Goal: Task Accomplishment & Management: Use online tool/utility

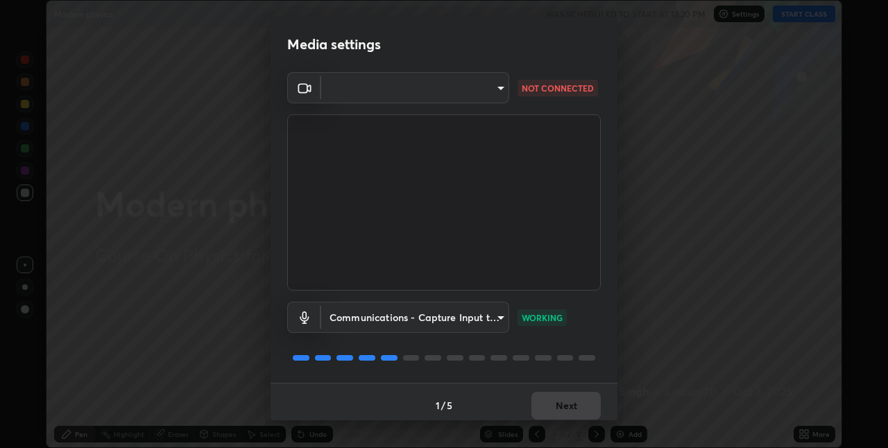
click at [497, 88] on body "Erase all Modern physics WAS SCHEDULED TO START AT 12:20 PM Settings START CLAS…" at bounding box center [444, 224] width 888 height 448
click at [497, 88] on div at bounding box center [444, 224] width 888 height 448
click at [497, 88] on body "Erase all Modern physics WAS SCHEDULED TO START AT 12:20 PM Settings START CLAS…" at bounding box center [444, 224] width 888 height 448
click at [497, 88] on div at bounding box center [444, 224] width 888 height 448
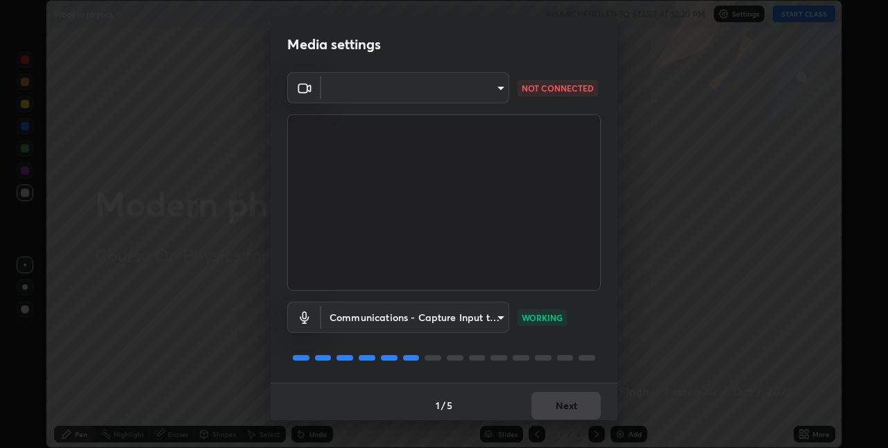
click at [497, 88] on body "Erase all Modern physics WAS SCHEDULED TO START AT 12:20 PM Settings START CLAS…" at bounding box center [444, 224] width 888 height 448
click at [495, 87] on div at bounding box center [444, 224] width 888 height 448
click at [495, 87] on body "Erase all Modern physics WAS SCHEDULED TO START AT 12:20 PM Settings START CLAS…" at bounding box center [444, 224] width 888 height 448
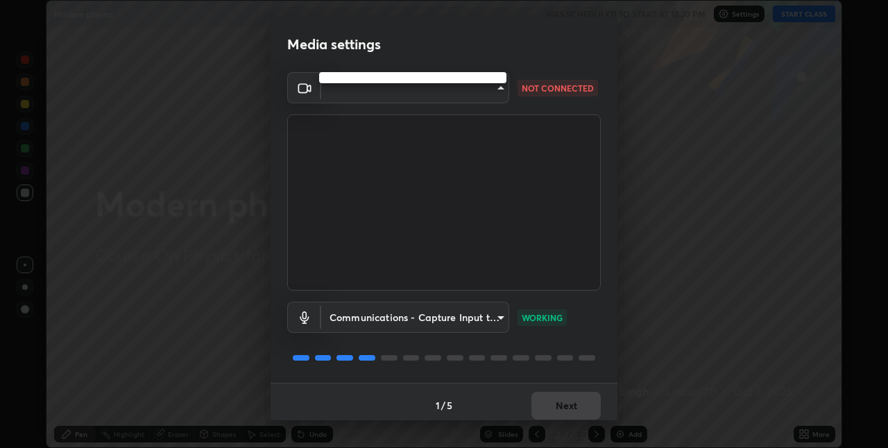
click at [495, 87] on div at bounding box center [444, 224] width 888 height 448
click at [489, 89] on body "Erase all Modern physics WAS SCHEDULED TO START AT 12:20 PM Settings START CLAS…" at bounding box center [444, 224] width 888 height 448
click at [491, 88] on div at bounding box center [444, 224] width 888 height 448
click at [482, 102] on body "Erase all Modern physics WAS SCHEDULED TO START AT 12:20 PM Settings START CLAS…" at bounding box center [444, 224] width 888 height 448
click at [493, 87] on div at bounding box center [444, 224] width 888 height 448
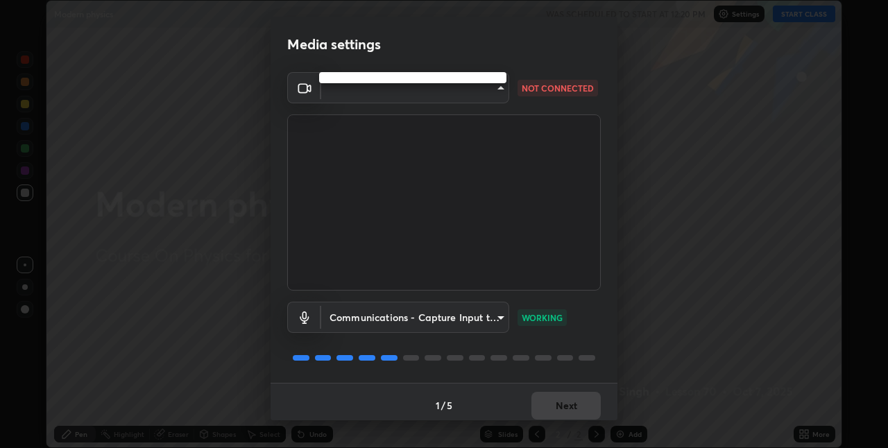
click at [493, 87] on body "Erase all Modern physics WAS SCHEDULED TO START AT 12:20 PM Settings START CLAS…" at bounding box center [444, 224] width 888 height 448
click at [489, 91] on div at bounding box center [444, 224] width 888 height 448
click at [489, 91] on body "Erase all Modern physics WAS SCHEDULED TO START AT 12:20 PM Settings START CLAS…" at bounding box center [444, 224] width 888 height 448
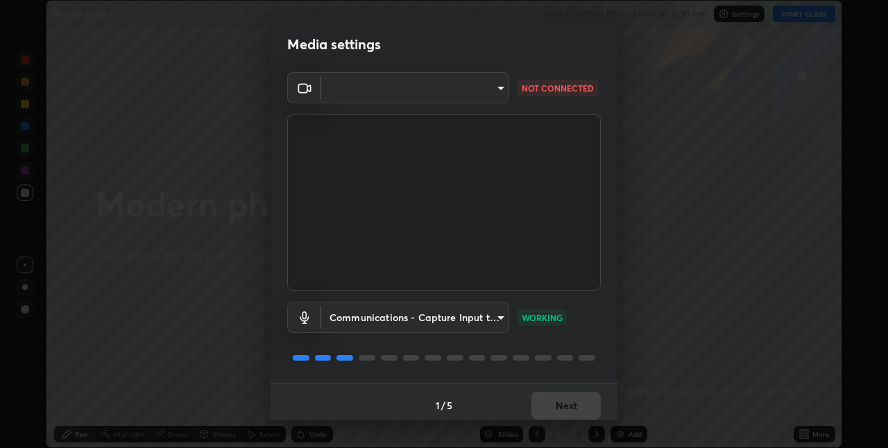
click at [489, 91] on body "Erase all Modern physics WAS SCHEDULED TO START AT 12:20 PM Settings START CLAS…" at bounding box center [444, 224] width 888 height 448
click at [483, 90] on div at bounding box center [444, 224] width 888 height 448
click at [494, 92] on body "Erase all Modern physics WAS SCHEDULED TO START AT 12:20 PM Settings START CLAS…" at bounding box center [444, 224] width 888 height 448
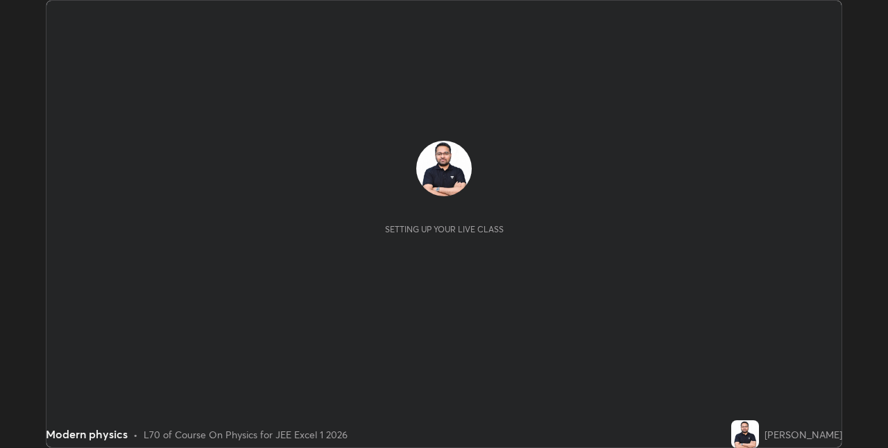
scroll to position [448, 888]
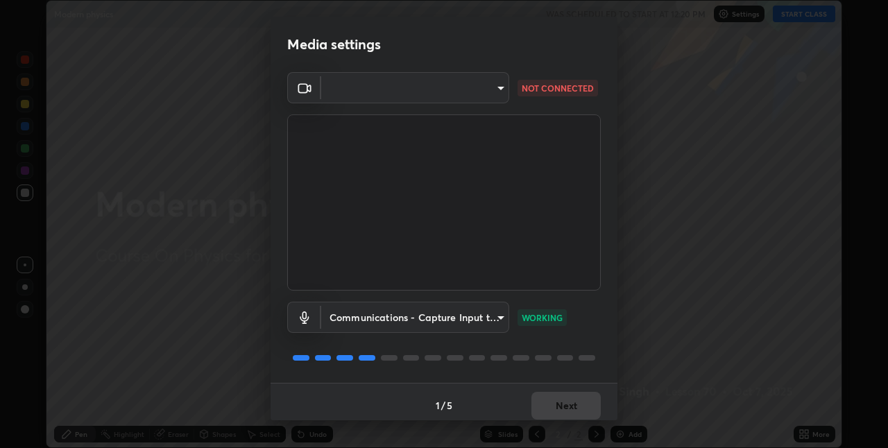
click at [118, 371] on div "Media settings ​ NOT CONNECTED Communications - Capture Input terminal (Digital…" at bounding box center [444, 224] width 888 height 448
click at [499, 89] on body "Erase all Modern physics WAS SCHEDULED TO START AT 12:20 PM Settings START CLAS…" at bounding box center [444, 224] width 888 height 448
click at [499, 89] on div at bounding box center [444, 224] width 888 height 448
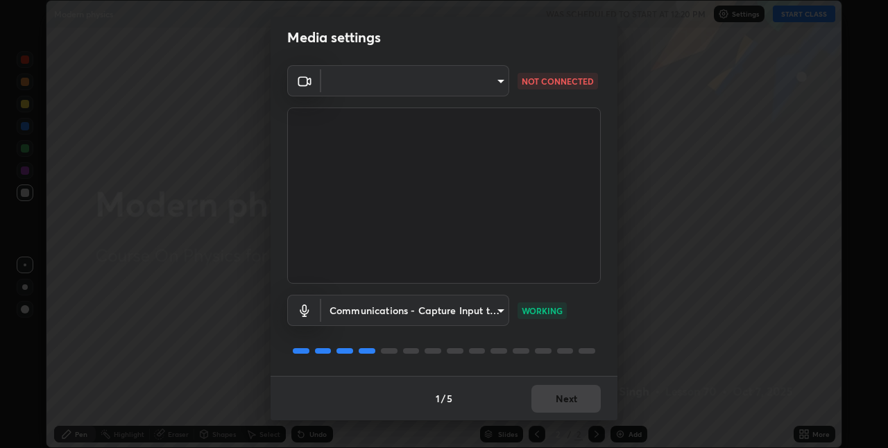
click at [502, 313] on body "Erase all Modern physics WAS SCHEDULED TO START AT 12:20 PM Settings START CLAS…" at bounding box center [444, 224] width 888 height 448
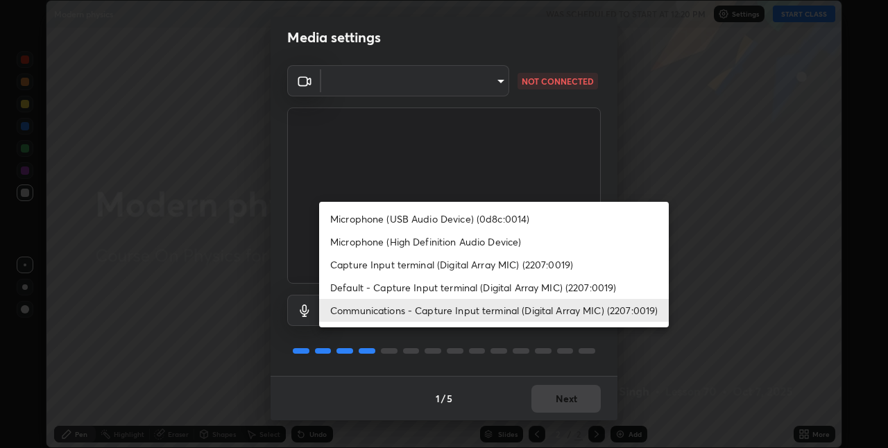
click at [522, 332] on div at bounding box center [444, 224] width 888 height 448
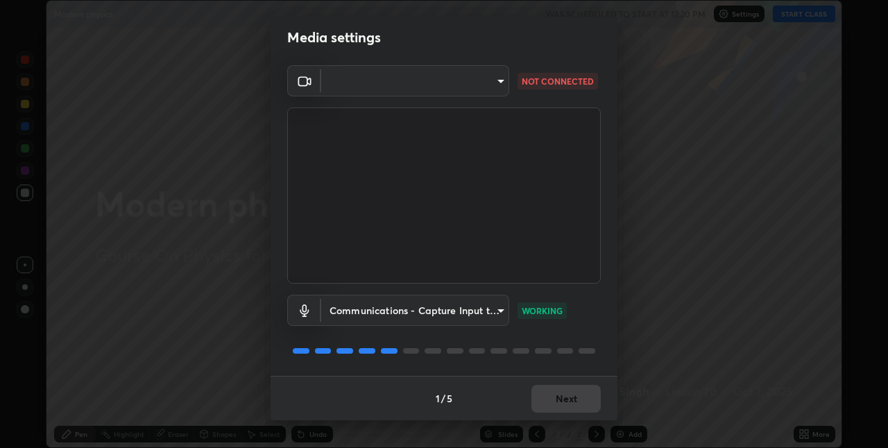
click at [499, 308] on body "Erase all Modern physics WAS SCHEDULED TO START AT 12:20 PM Settings START CLAS…" at bounding box center [444, 224] width 888 height 448
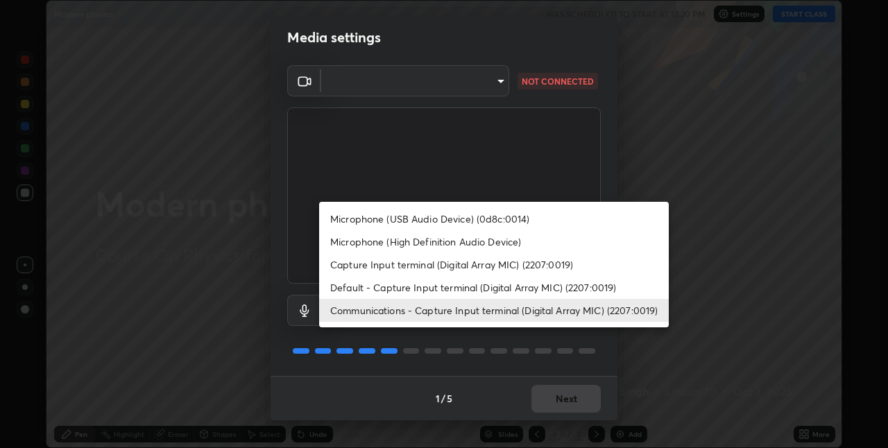
click at [522, 340] on div at bounding box center [444, 224] width 888 height 448
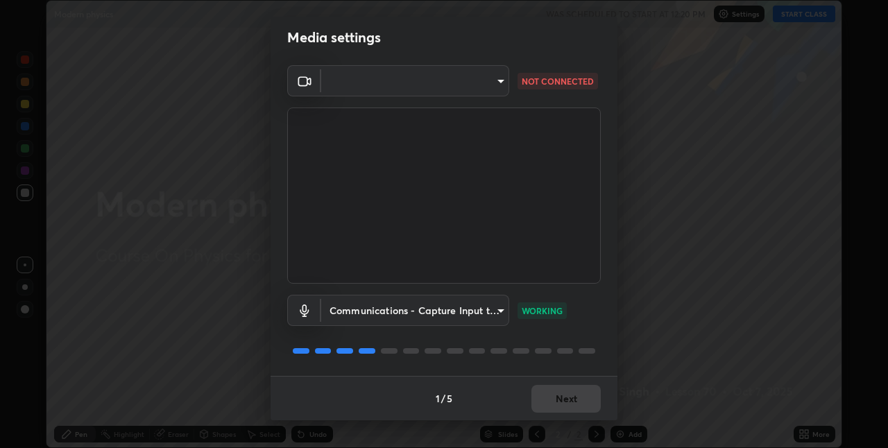
click at [497, 309] on body "Erase all Modern physics WAS SCHEDULED TO START AT 12:20 PM Settings START CLAS…" at bounding box center [444, 224] width 888 height 448
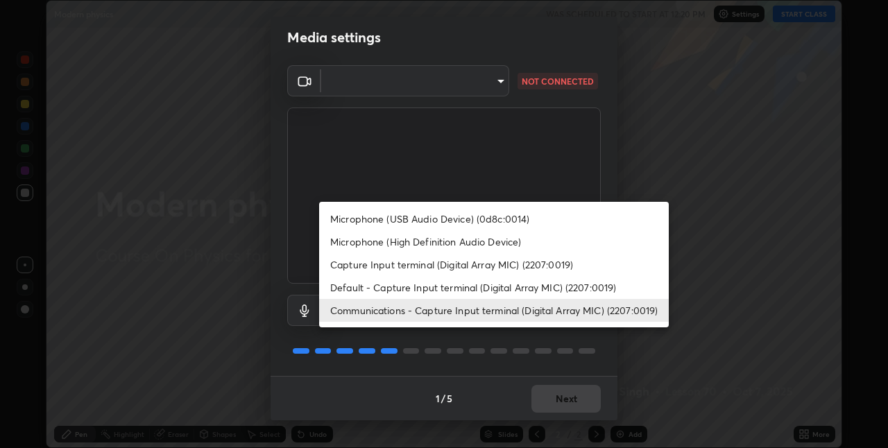
click at [497, 309] on li "Communications - Capture Input terminal (Digital Array MIC) (2207:0019)" at bounding box center [494, 310] width 350 height 23
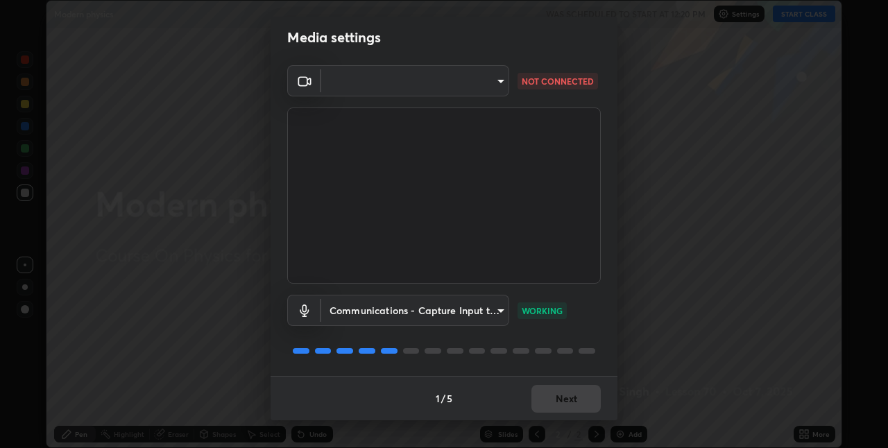
click at [496, 311] on body "Erase all Modern physics WAS SCHEDULED TO START AT 12:20 PM Settings START CLAS…" at bounding box center [444, 224] width 888 height 448
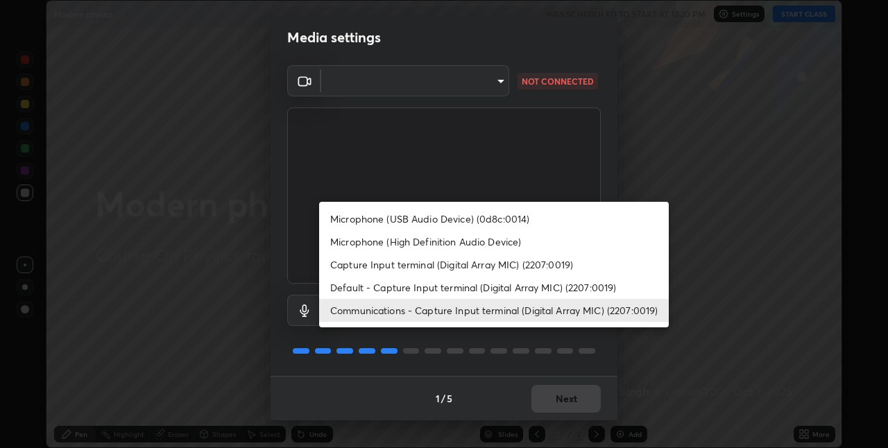
click at [502, 337] on div at bounding box center [444, 224] width 888 height 448
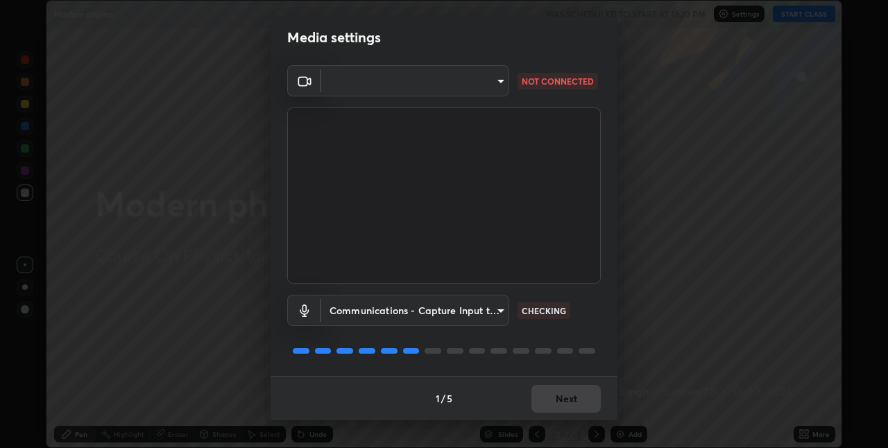
scroll to position [0, 0]
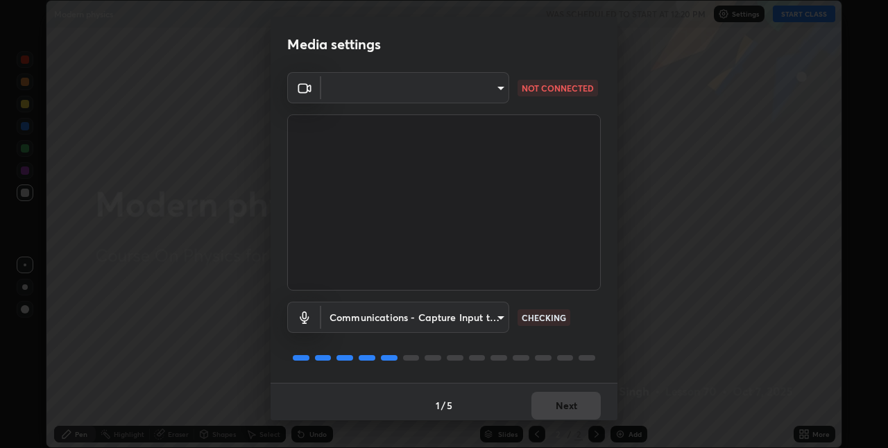
click at [497, 92] on body "Erase all Modern physics WAS SCHEDULED TO START AT 12:20 PM Settings START CLAS…" at bounding box center [444, 224] width 888 height 448
click at [497, 92] on div at bounding box center [444, 224] width 888 height 448
click at [490, 90] on body "Erase all Modern physics WAS SCHEDULED TO START AT 12:20 PM Settings START CLAS…" at bounding box center [444, 224] width 888 height 448
click at [490, 90] on div at bounding box center [444, 224] width 888 height 448
click at [490, 90] on body "Erase all Modern physics WAS SCHEDULED TO START AT 12:20 PM Settings START CLAS…" at bounding box center [444, 224] width 888 height 448
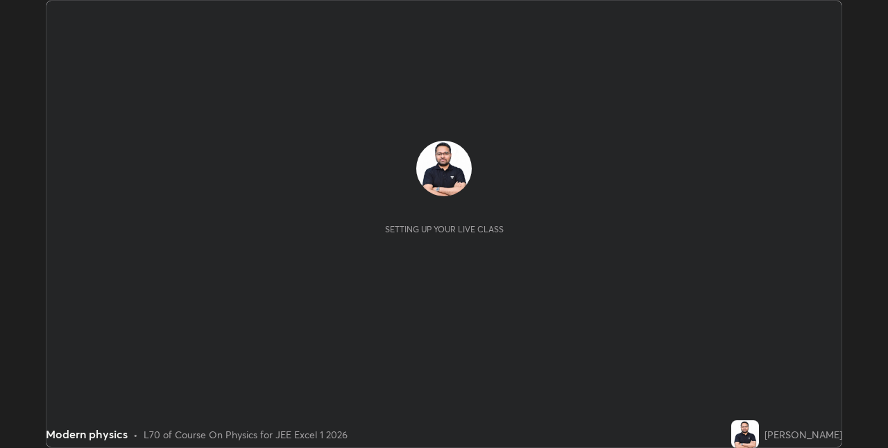
scroll to position [448, 887]
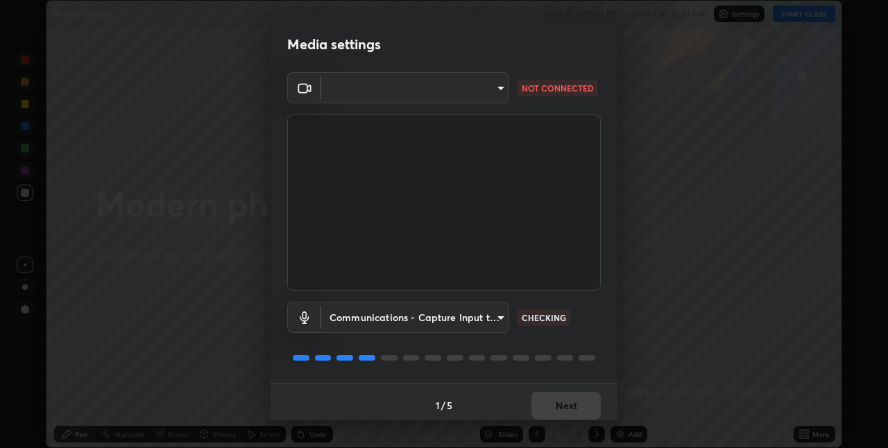
click at [337, 93] on body "Erase all Modern physics WAS SCHEDULED TO START AT 12:20 PM Settings START CLAS…" at bounding box center [444, 224] width 888 height 448
click at [337, 93] on div at bounding box center [444, 224] width 888 height 448
click at [339, 99] on div at bounding box center [444, 224] width 888 height 448
click at [339, 99] on body "Erase all Modern physics WAS SCHEDULED TO START AT 12:20 PM Settings START CLAS…" at bounding box center [444, 224] width 888 height 448
click at [343, 99] on div at bounding box center [444, 224] width 888 height 448
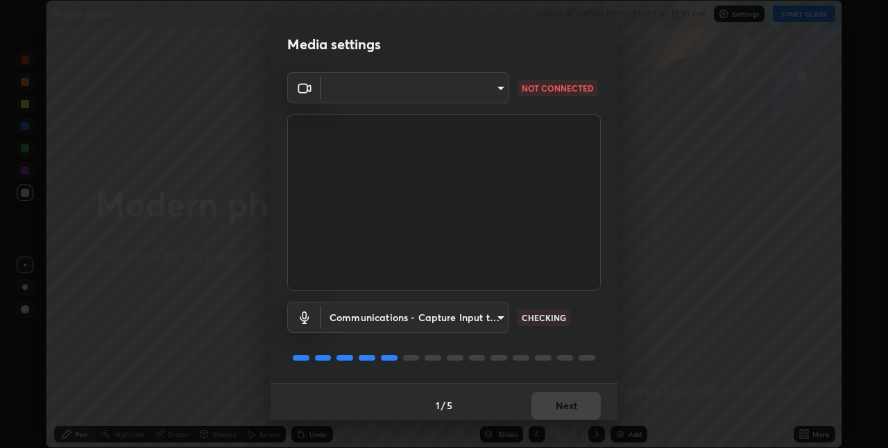
click at [343, 99] on body "Erase all Modern physics WAS SCHEDULED TO START AT 12:20 PM Settings START CLAS…" at bounding box center [444, 224] width 888 height 448
click at [343, 99] on div at bounding box center [444, 224] width 888 height 448
click at [338, 315] on body "Erase all Modern physics WAS SCHEDULED TO START AT 12:20 PM Settings START CLAS…" at bounding box center [444, 224] width 888 height 448
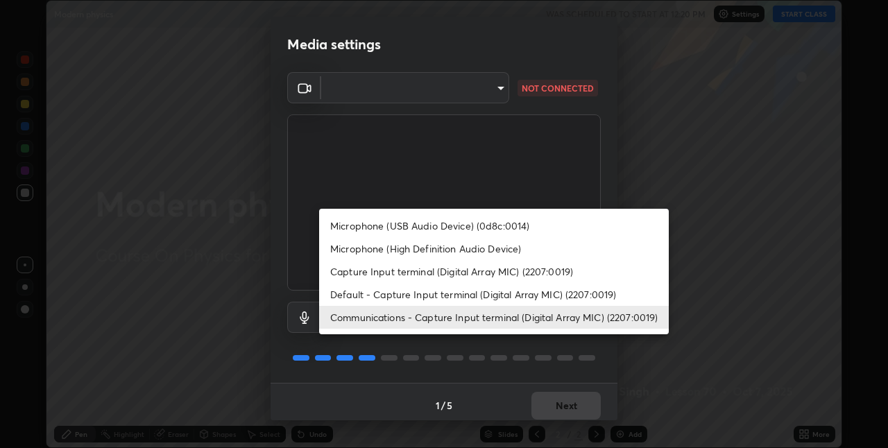
click at [358, 303] on li "Default - Capture Input terminal (Digital Array MIC) (2207:0019)" at bounding box center [494, 294] width 350 height 23
type input "default"
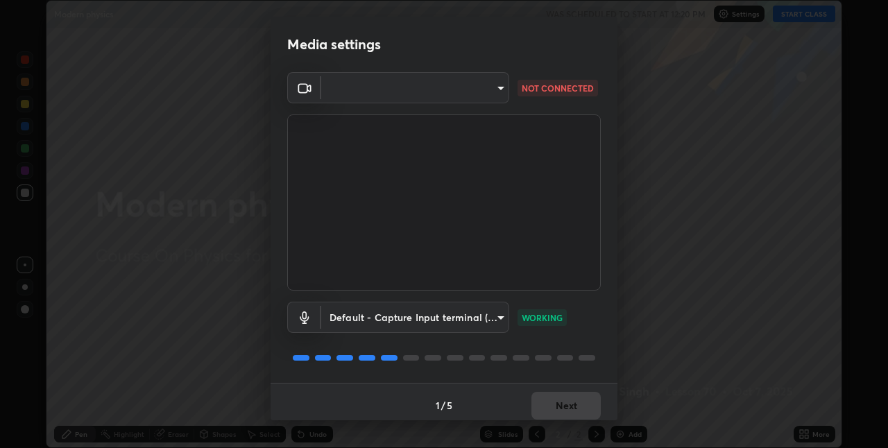
click at [139, 151] on div "Media settings ​ NOT CONNECTED Default - Capture Input terminal (Digital Array …" at bounding box center [444, 224] width 888 height 448
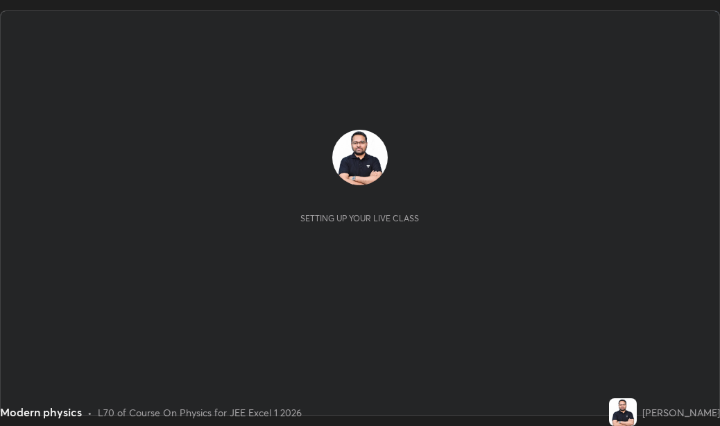
scroll to position [426, 720]
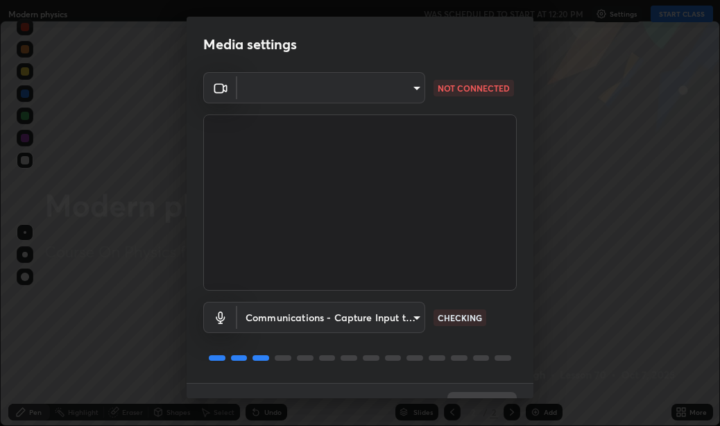
click at [413, 94] on body "Erase all Modern physics WAS SCHEDULED TO START AT 12:20 PM Settings START CLAS…" at bounding box center [360, 213] width 720 height 426
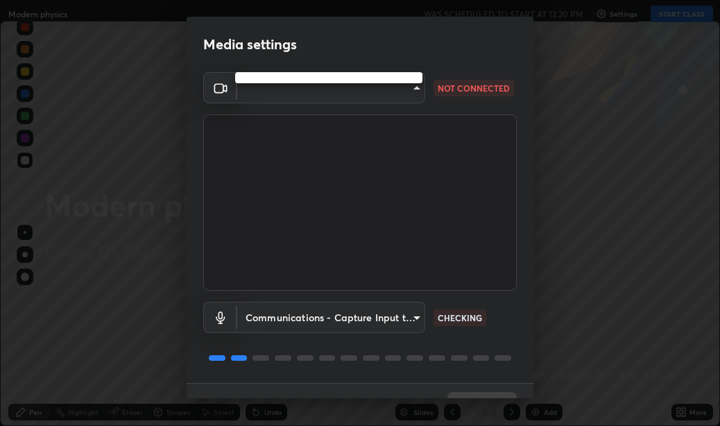
click at [366, 85] on div at bounding box center [360, 213] width 720 height 426
click at [366, 85] on body "Erase all Modern physics WAS SCHEDULED TO START AT 12:20 PM Settings START CLAS…" at bounding box center [360, 213] width 720 height 426
click at [375, 87] on div at bounding box center [360, 213] width 720 height 426
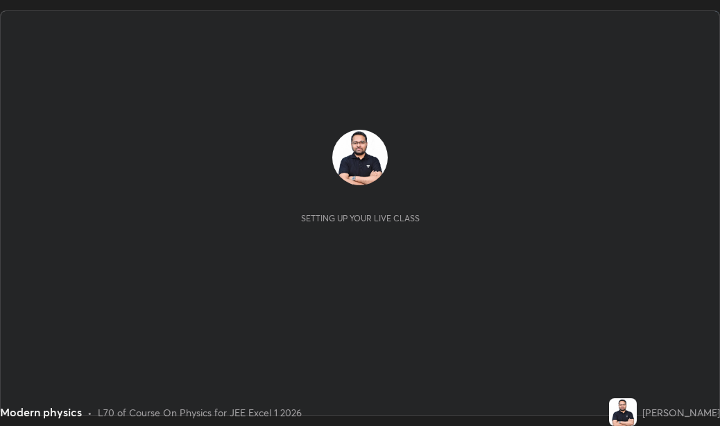
scroll to position [426, 720]
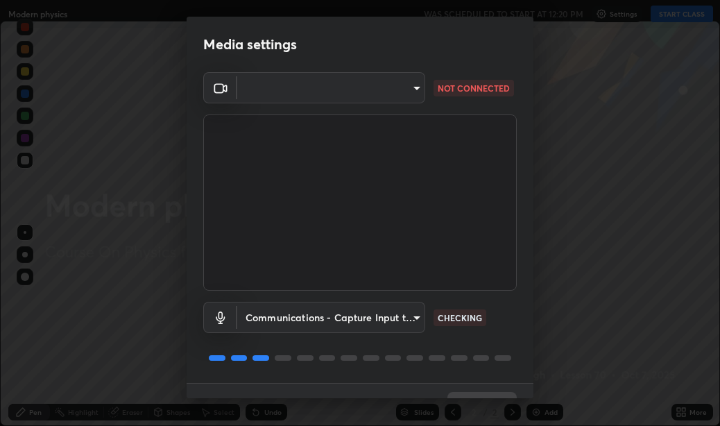
click at [418, 92] on body "Erase all Modern physics WAS SCHEDULED TO START AT 12:20 PM Settings START CLAS…" at bounding box center [360, 213] width 720 height 426
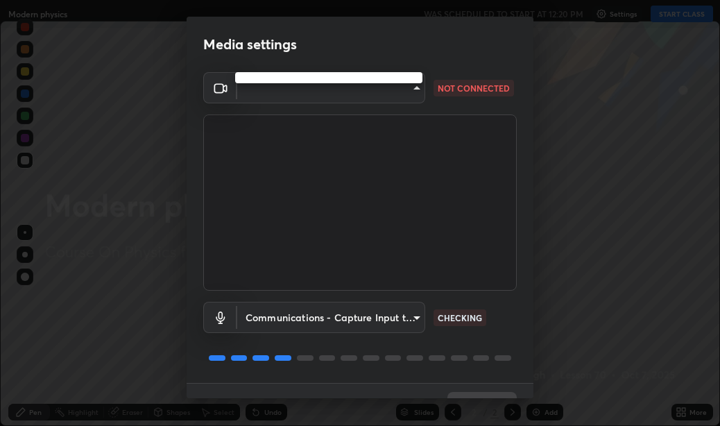
click at [418, 92] on div at bounding box center [360, 213] width 720 height 426
click at [418, 92] on body "Erase all Modern physics WAS SCHEDULED TO START AT 12:20 PM Settings START CLAS…" at bounding box center [360, 213] width 720 height 426
click at [418, 92] on div at bounding box center [360, 213] width 720 height 426
